Goal: Information Seeking & Learning: Learn about a topic

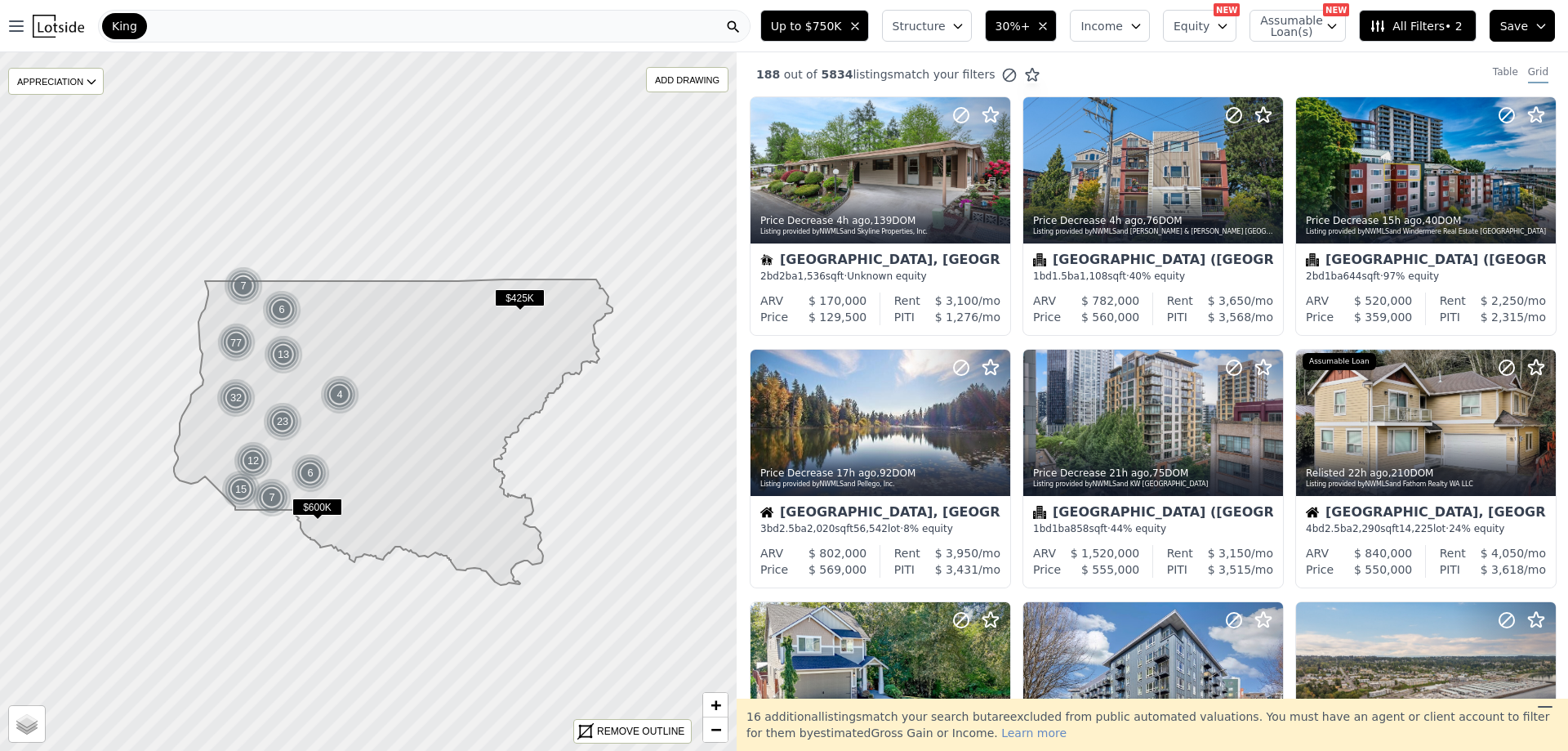
click at [944, 30] on span "Structure" at bounding box center [918, 26] width 52 height 16
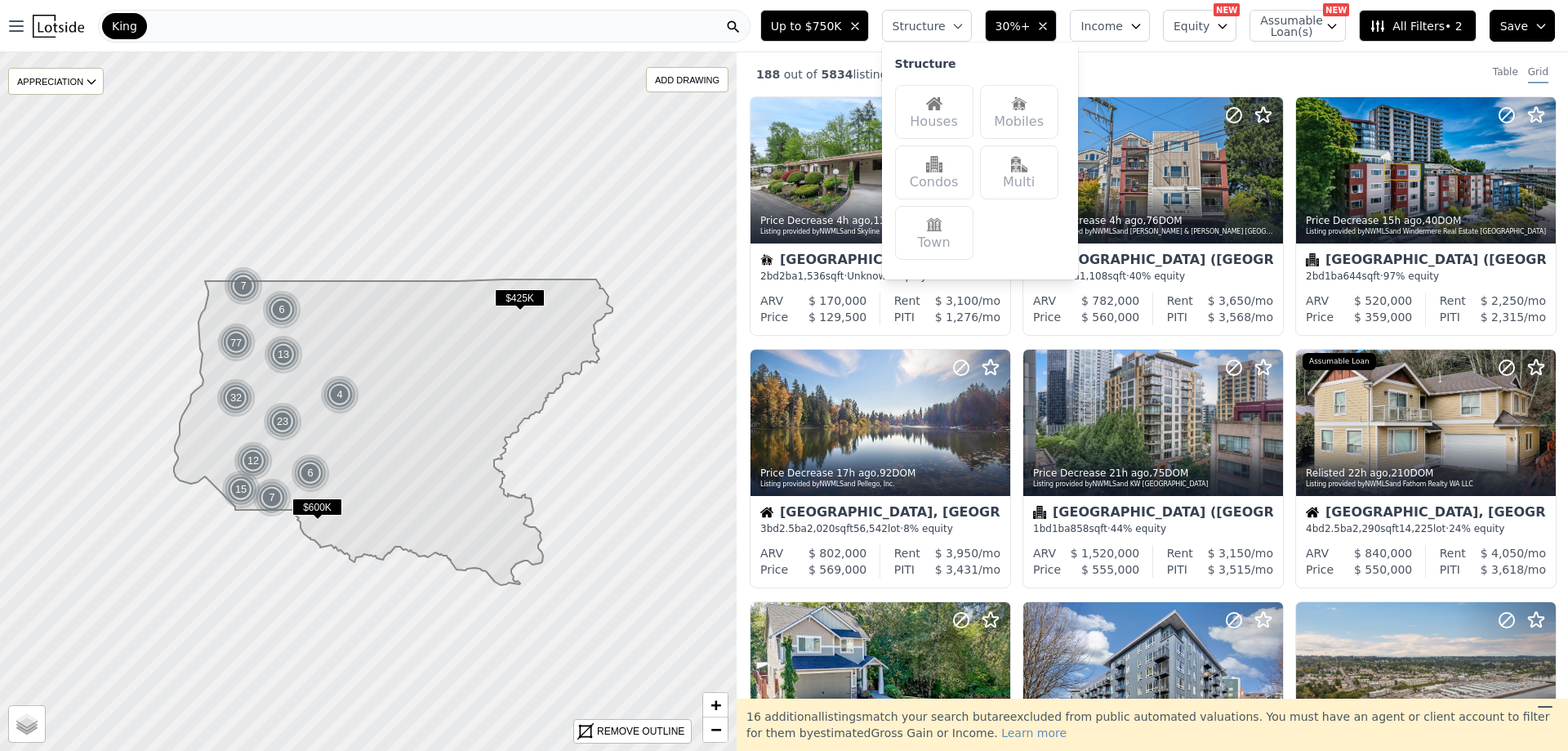
click at [931, 125] on div "Houses" at bounding box center [934, 112] width 78 height 54
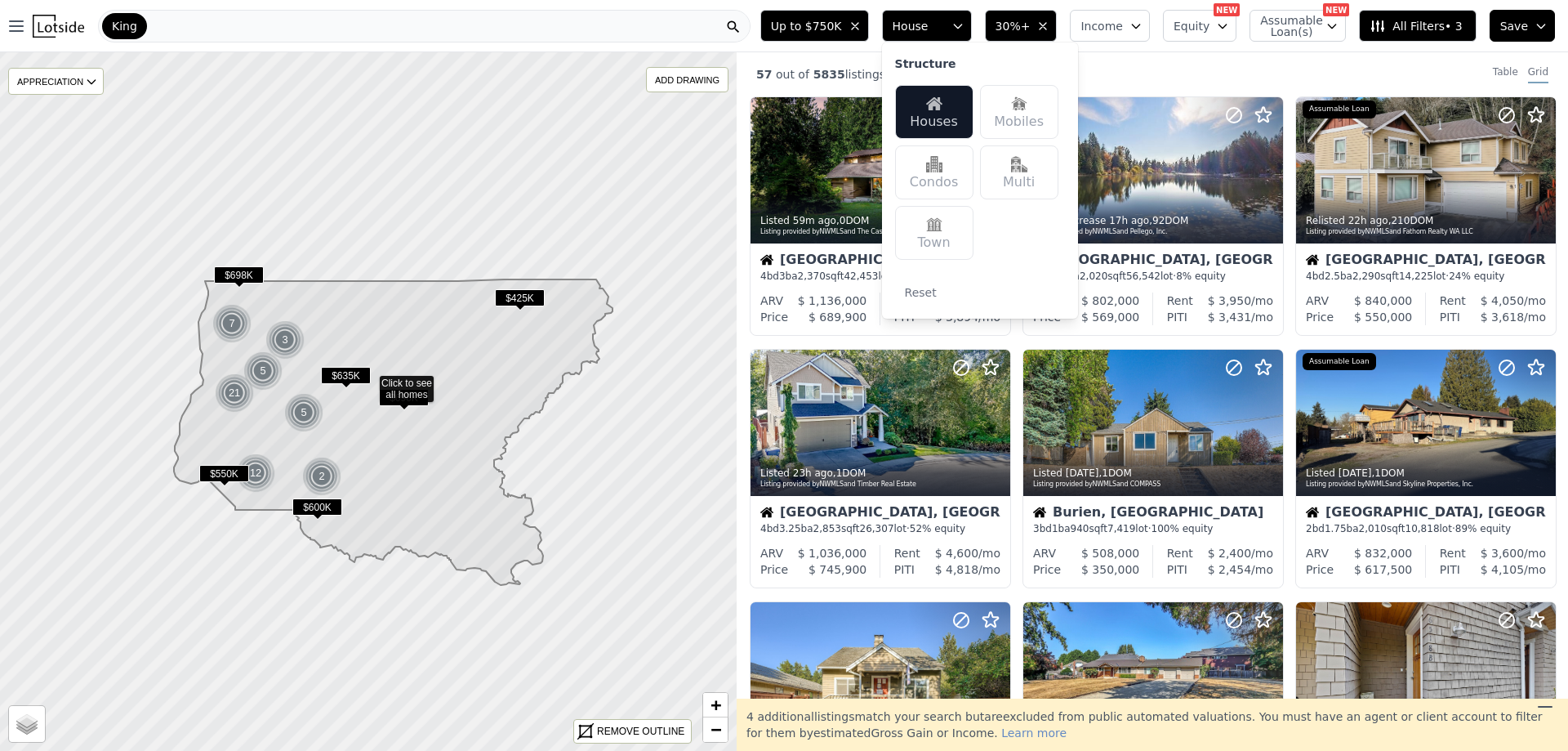
click at [971, 24] on button "House" at bounding box center [927, 26] width 90 height 32
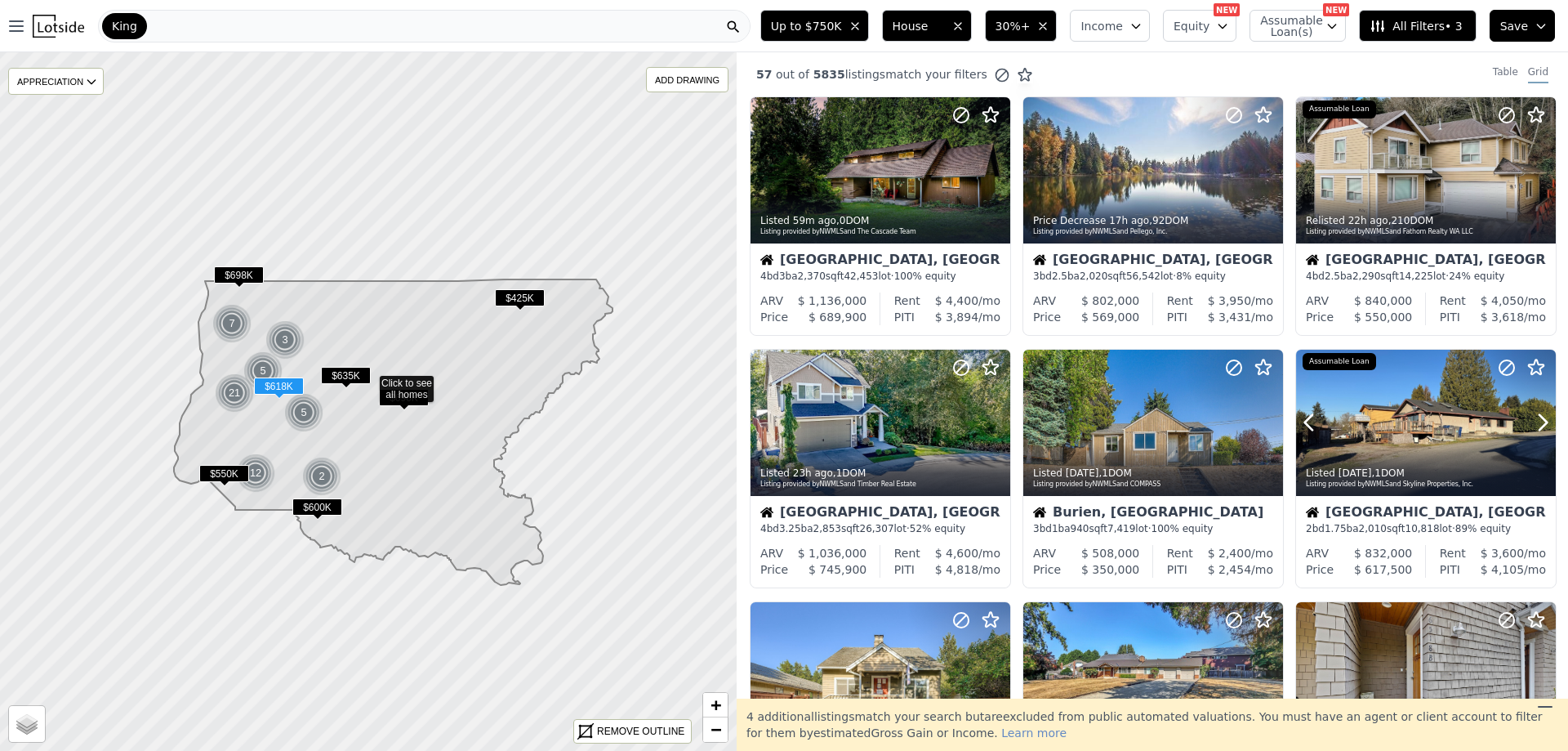
click at [1398, 427] on div at bounding box center [1426, 423] width 260 height 146
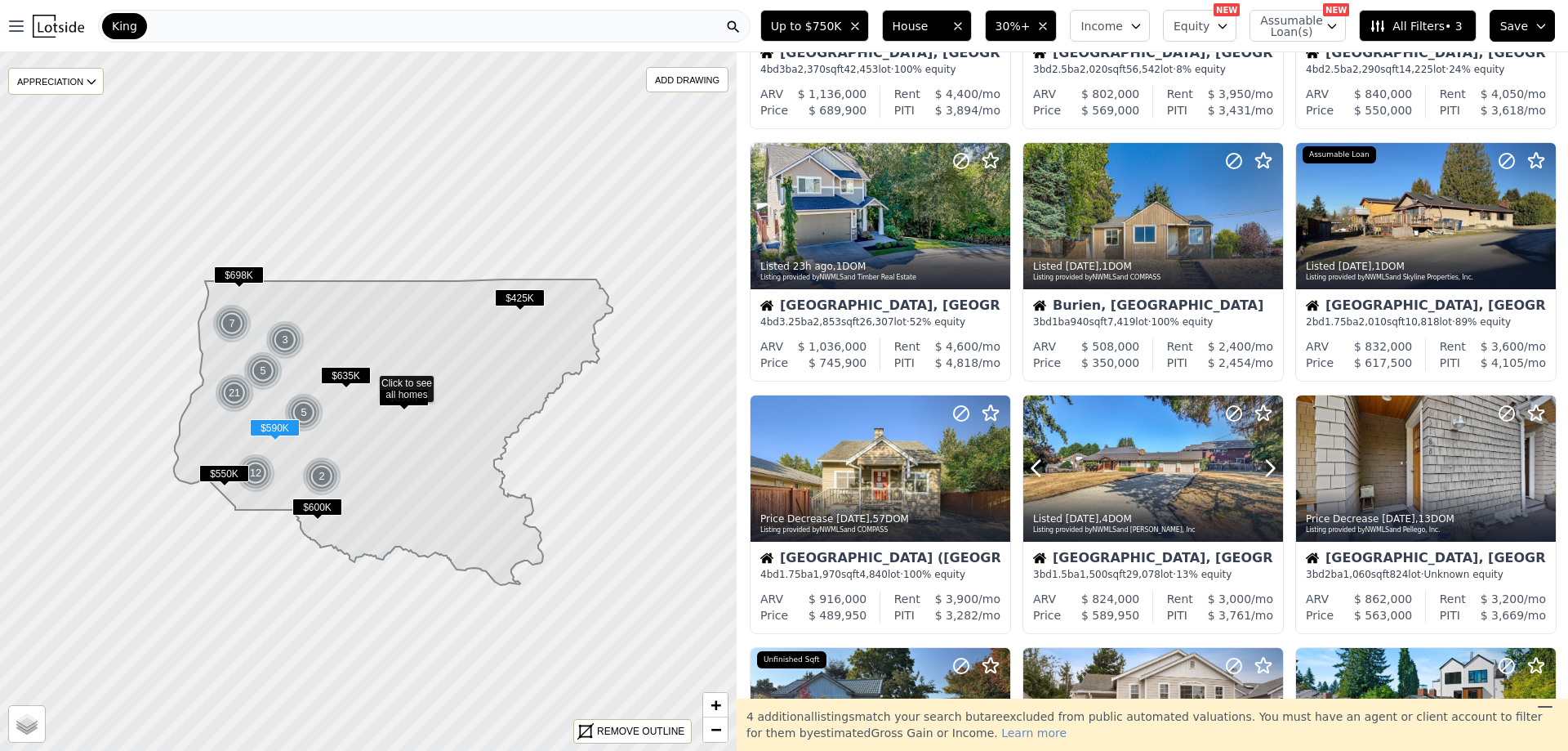
scroll to position [218, 0]
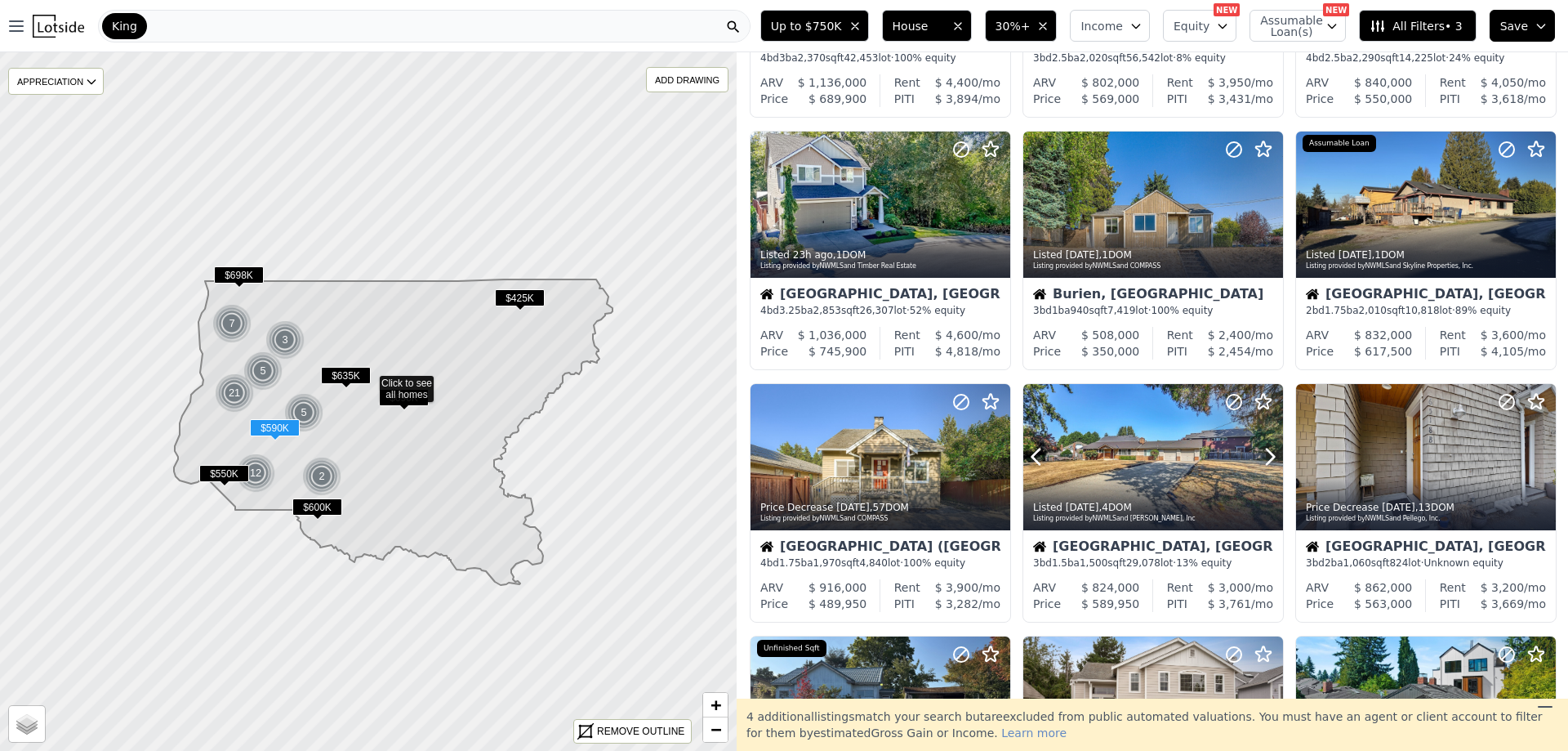
click at [1180, 436] on div at bounding box center [1230, 436] width 105 height 105
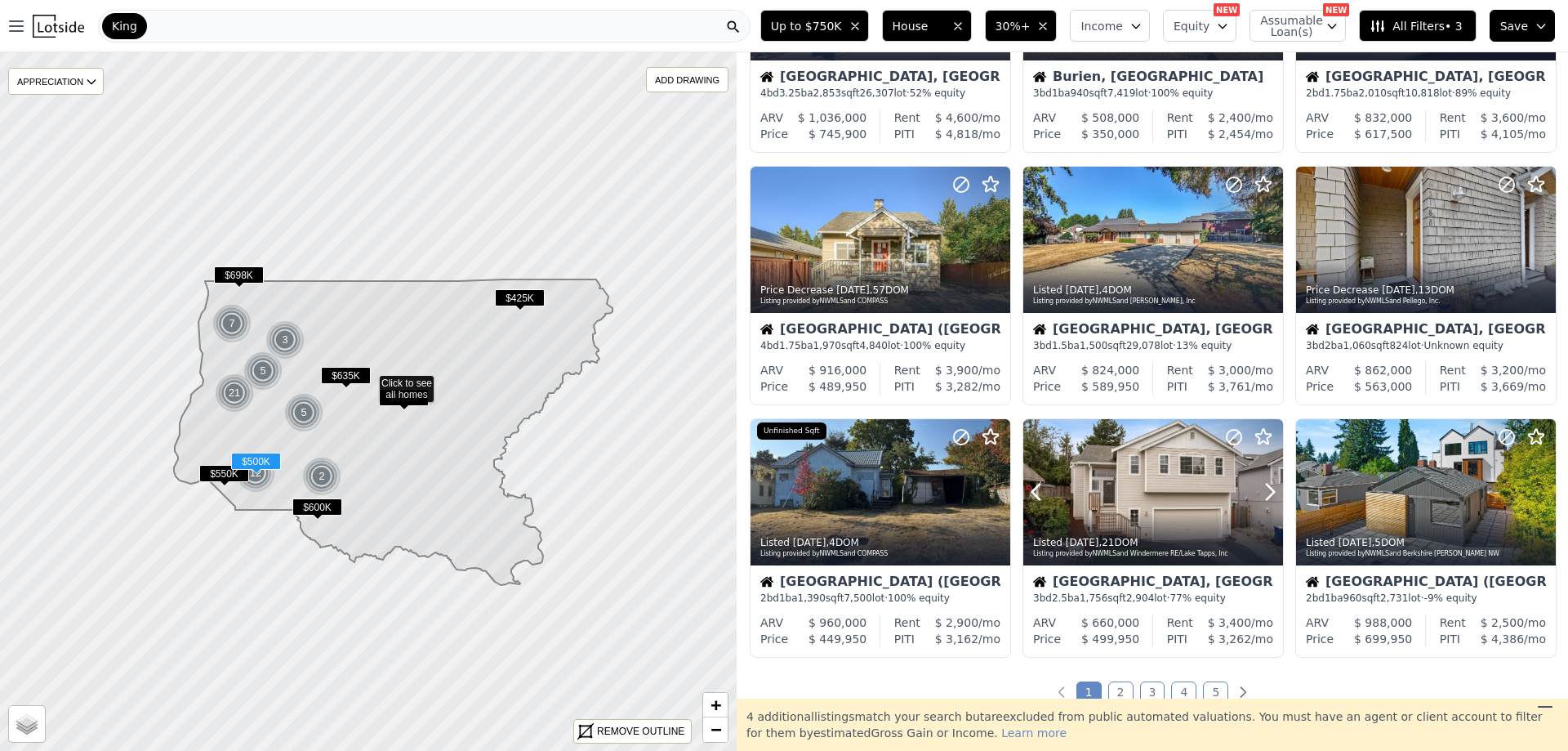
scroll to position [654, 0]
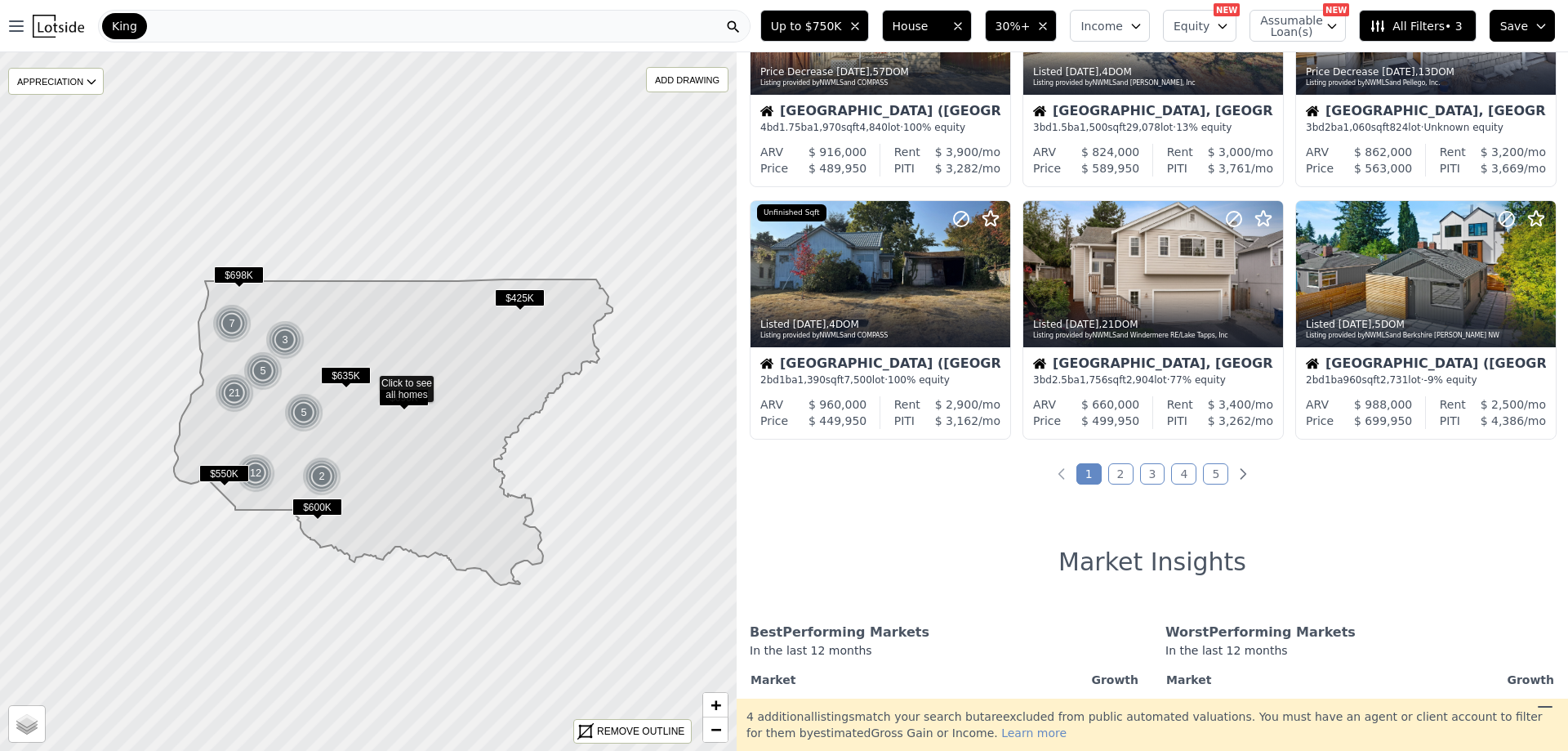
click at [1116, 472] on link "2" at bounding box center [1120, 473] width 25 height 21
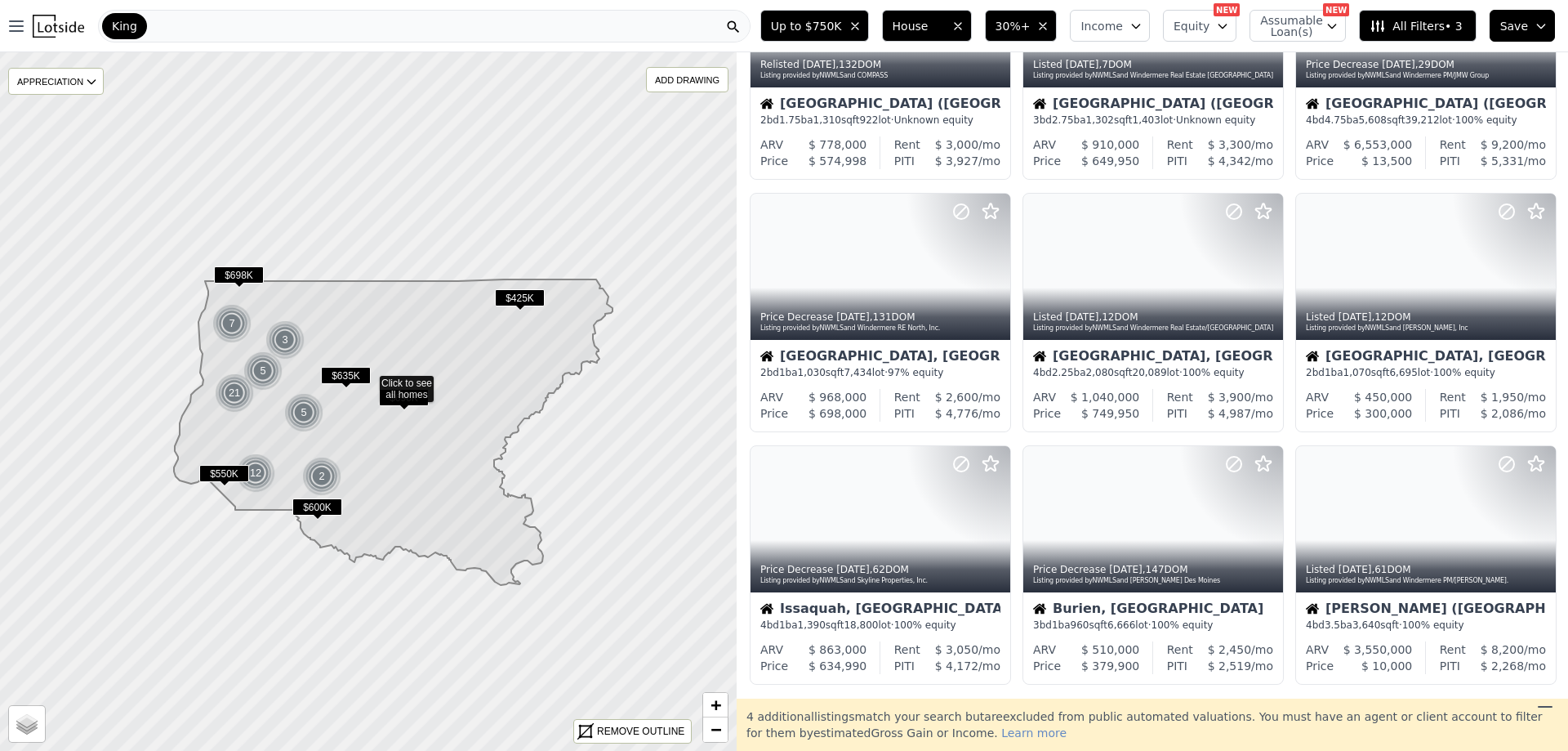
scroll to position [436, 0]
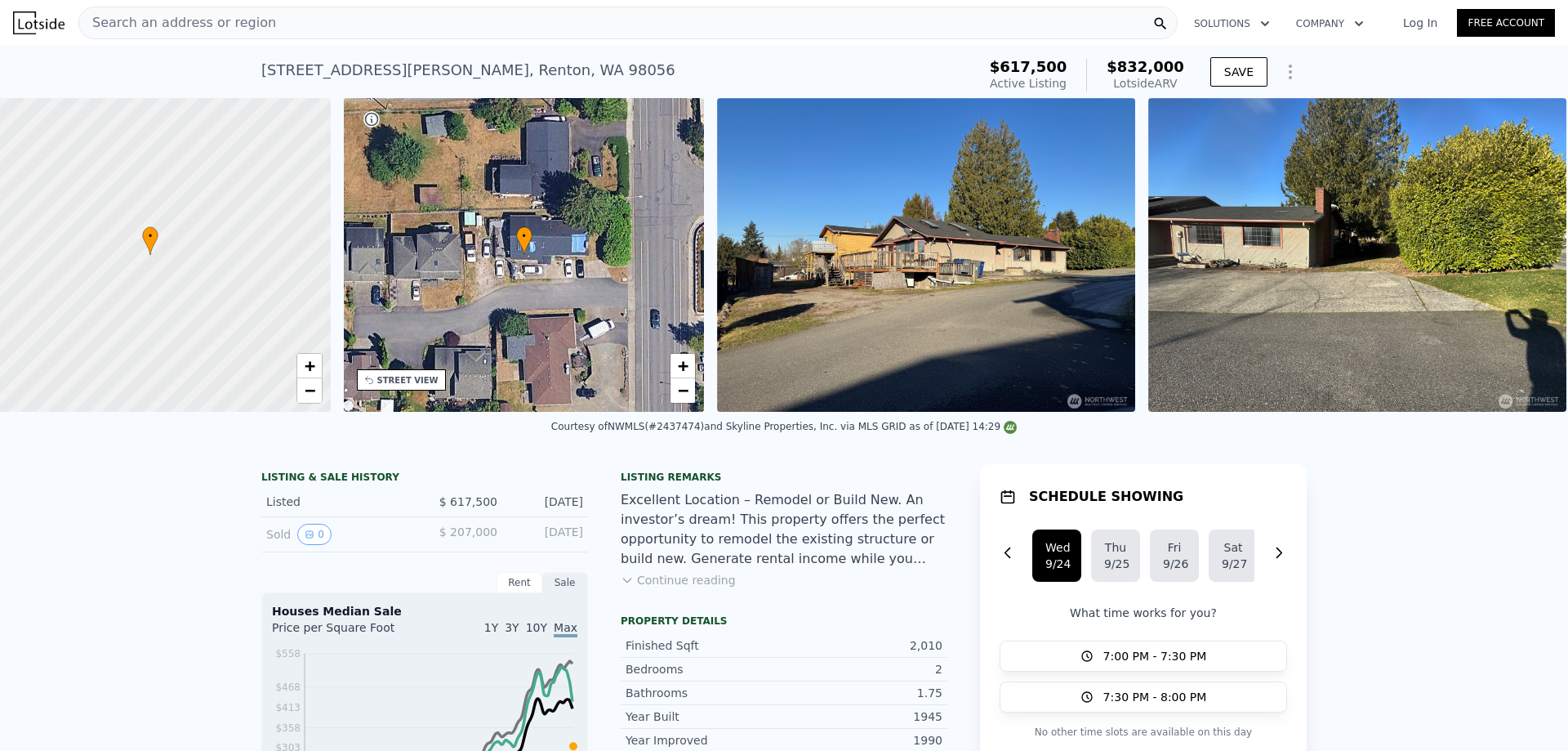
scroll to position [0, 7]
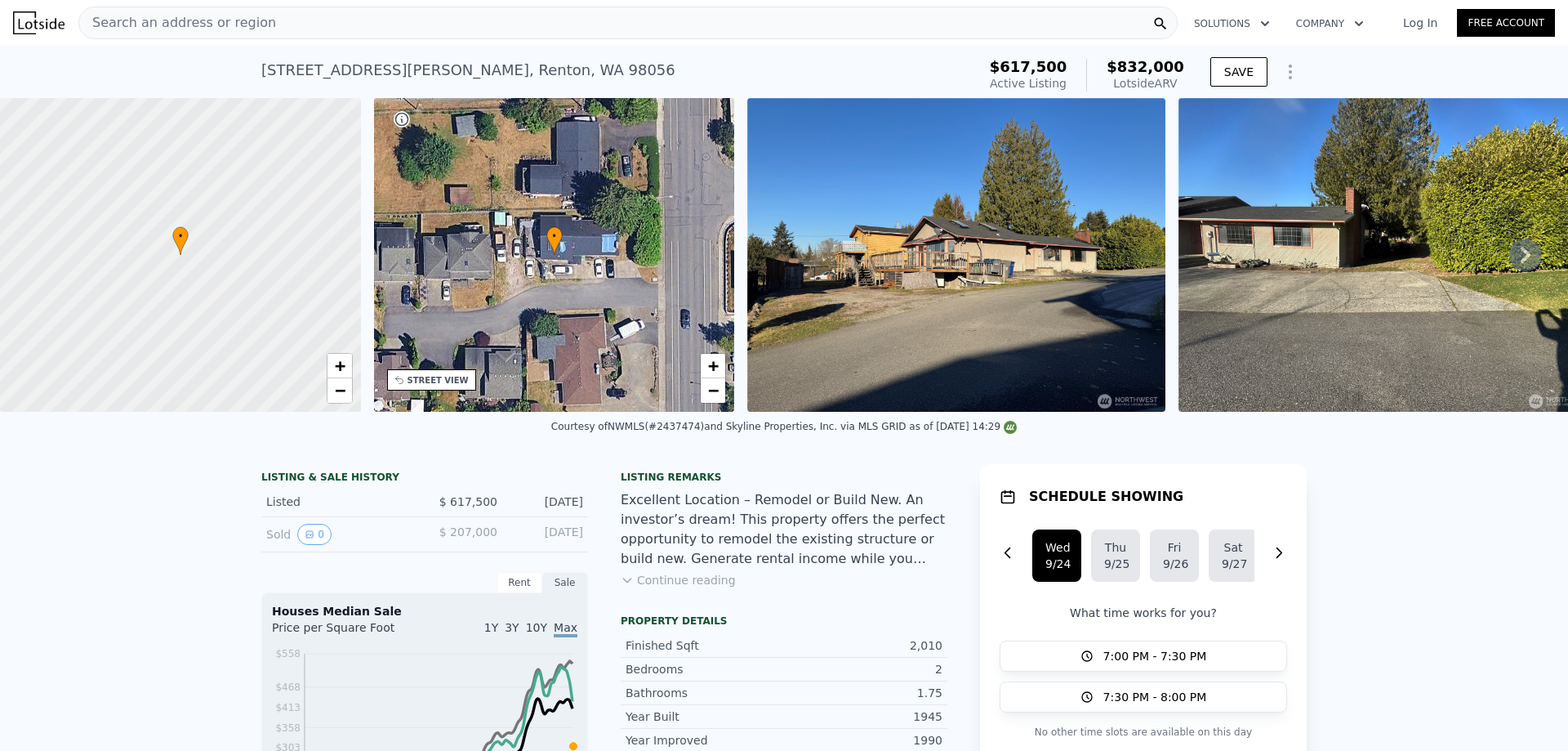
click at [667, 586] on button "Continue reading" at bounding box center [678, 580] width 115 height 16
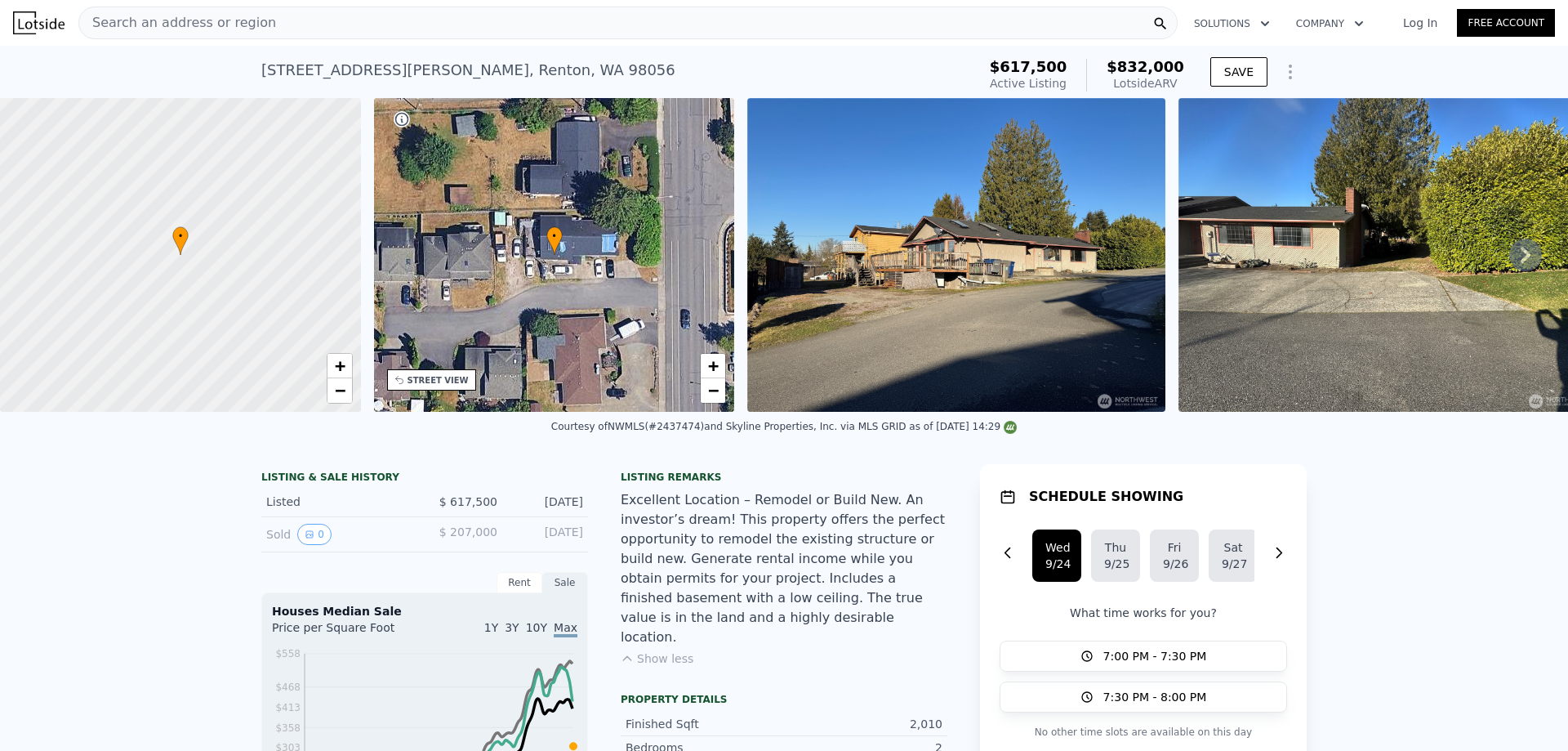
click at [884, 279] on img at bounding box center [956, 255] width 418 height 314
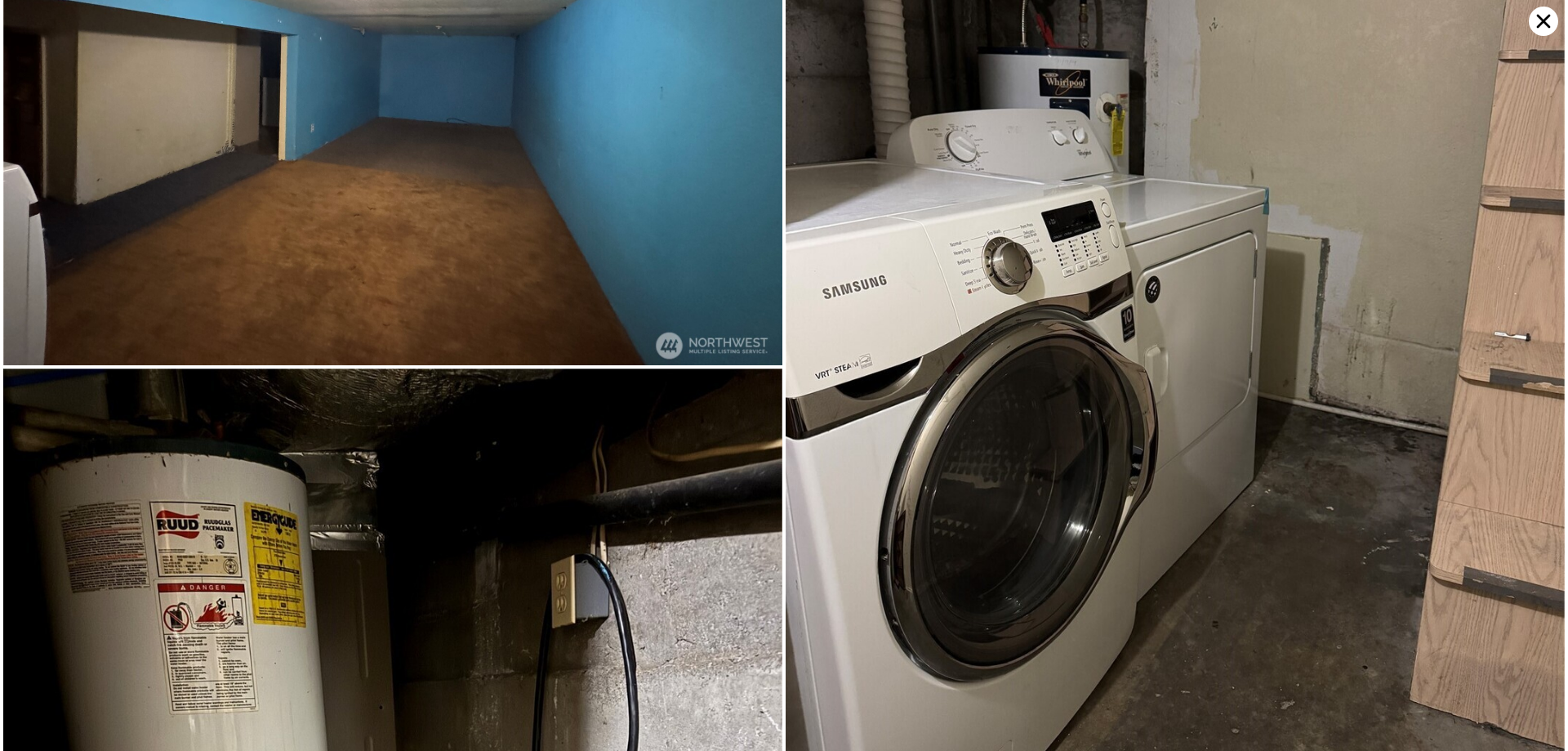
scroll to position [6114, 0]
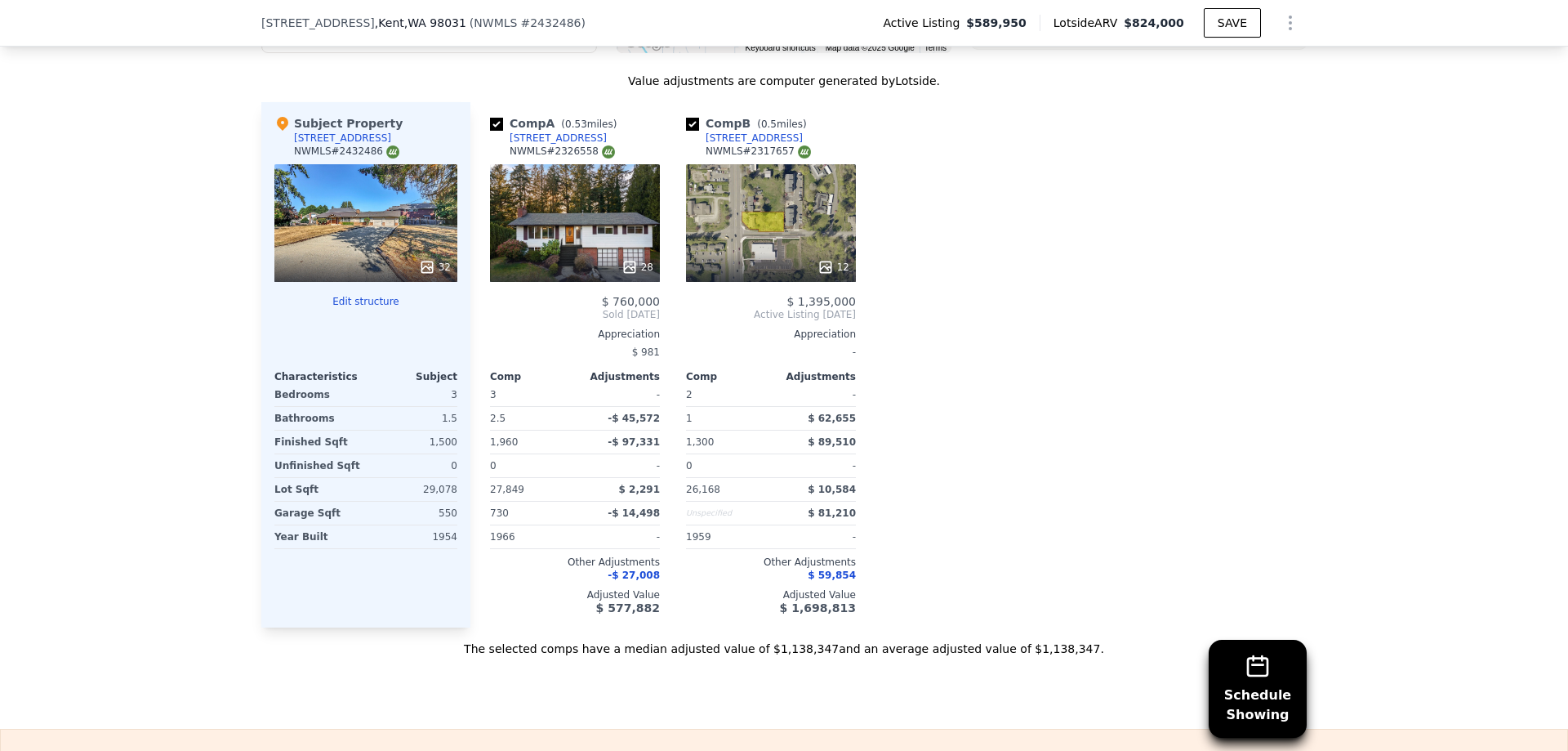
scroll to position [1737, 0]
